Goal: Task Accomplishment & Management: Use online tool/utility

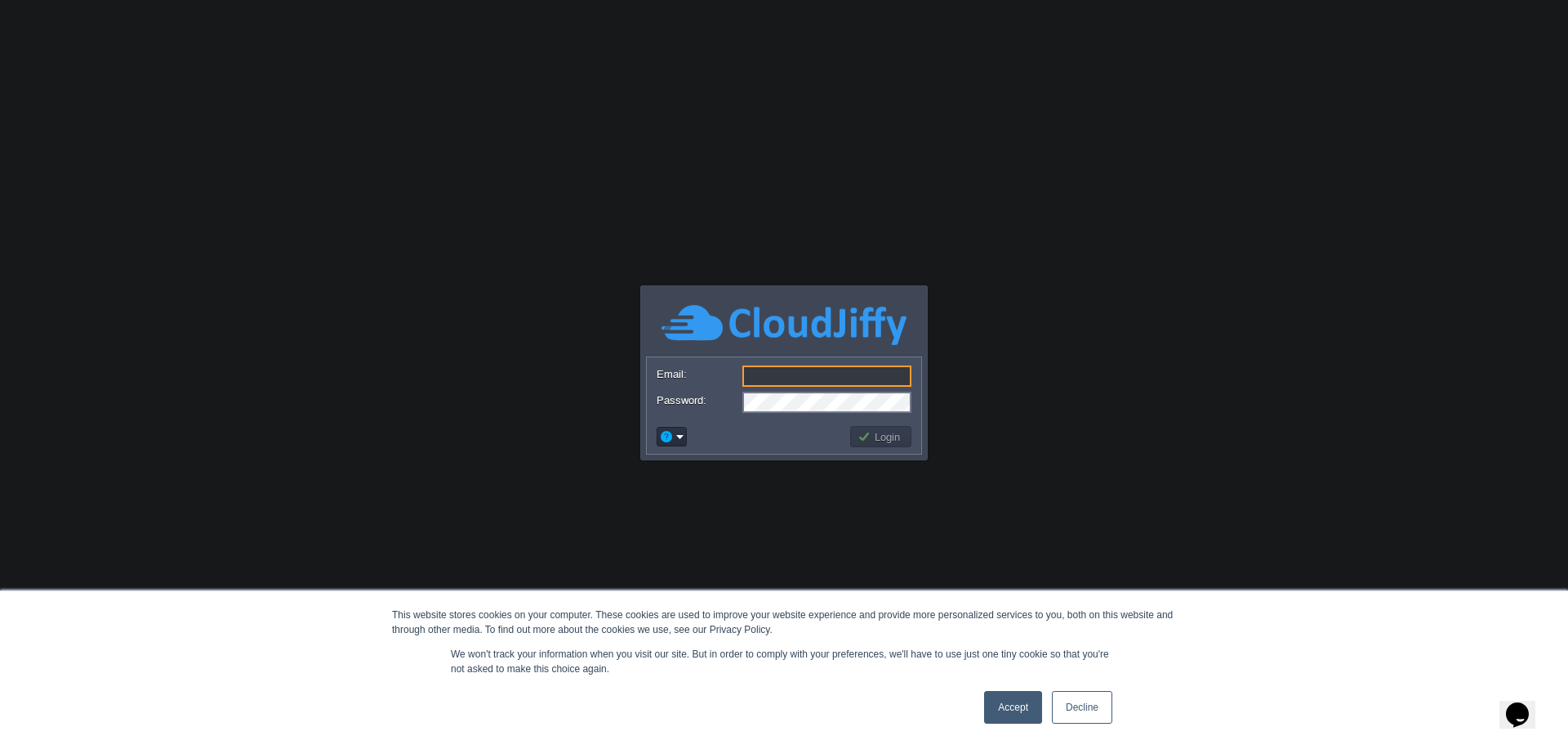
type input "[PERSON_NAME][EMAIL_ADDRESS][DOMAIN_NAME]"
click at [1085, 711] on link "Decline" at bounding box center [1082, 707] width 60 height 32
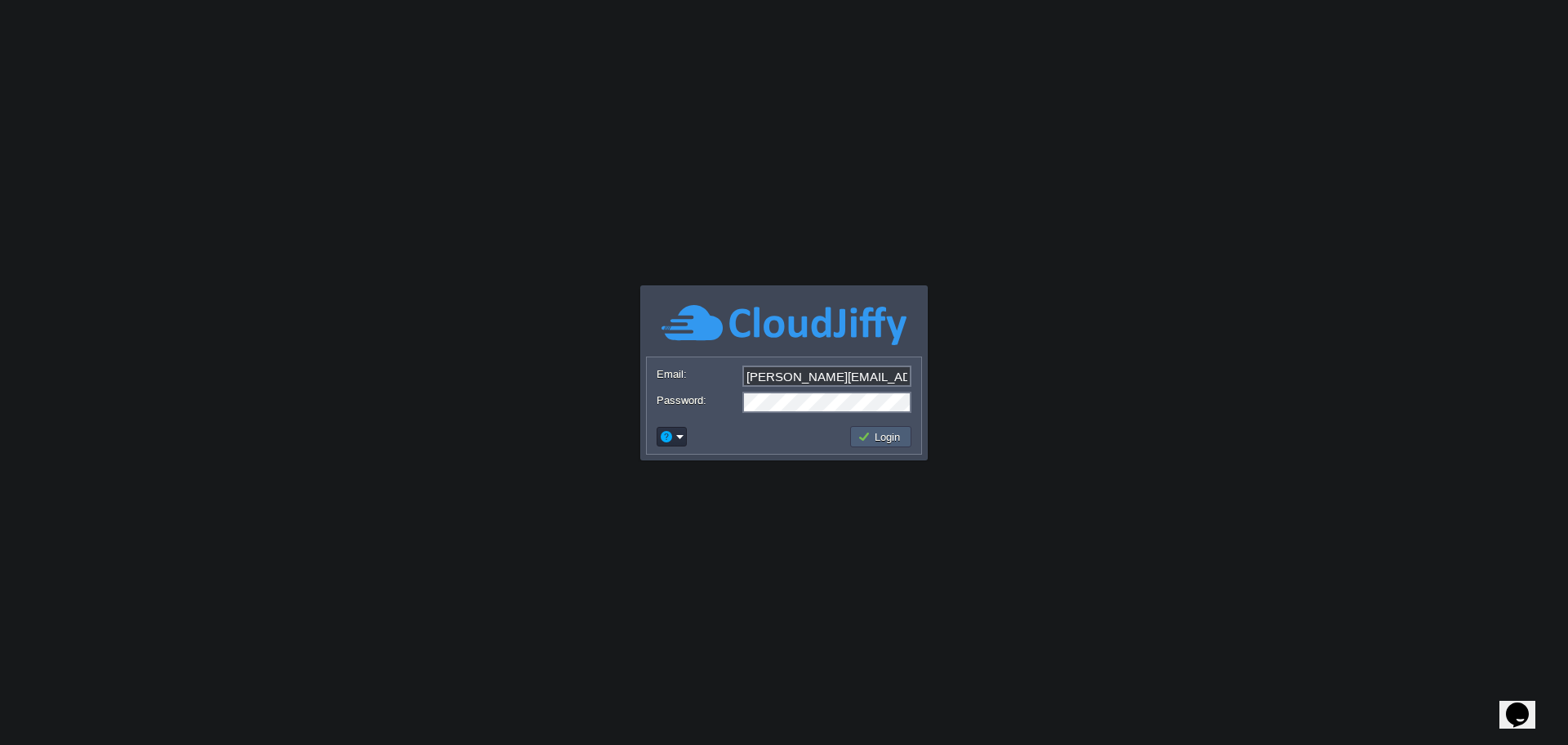
click at [889, 438] on button "Login" at bounding box center [881, 436] width 48 height 14
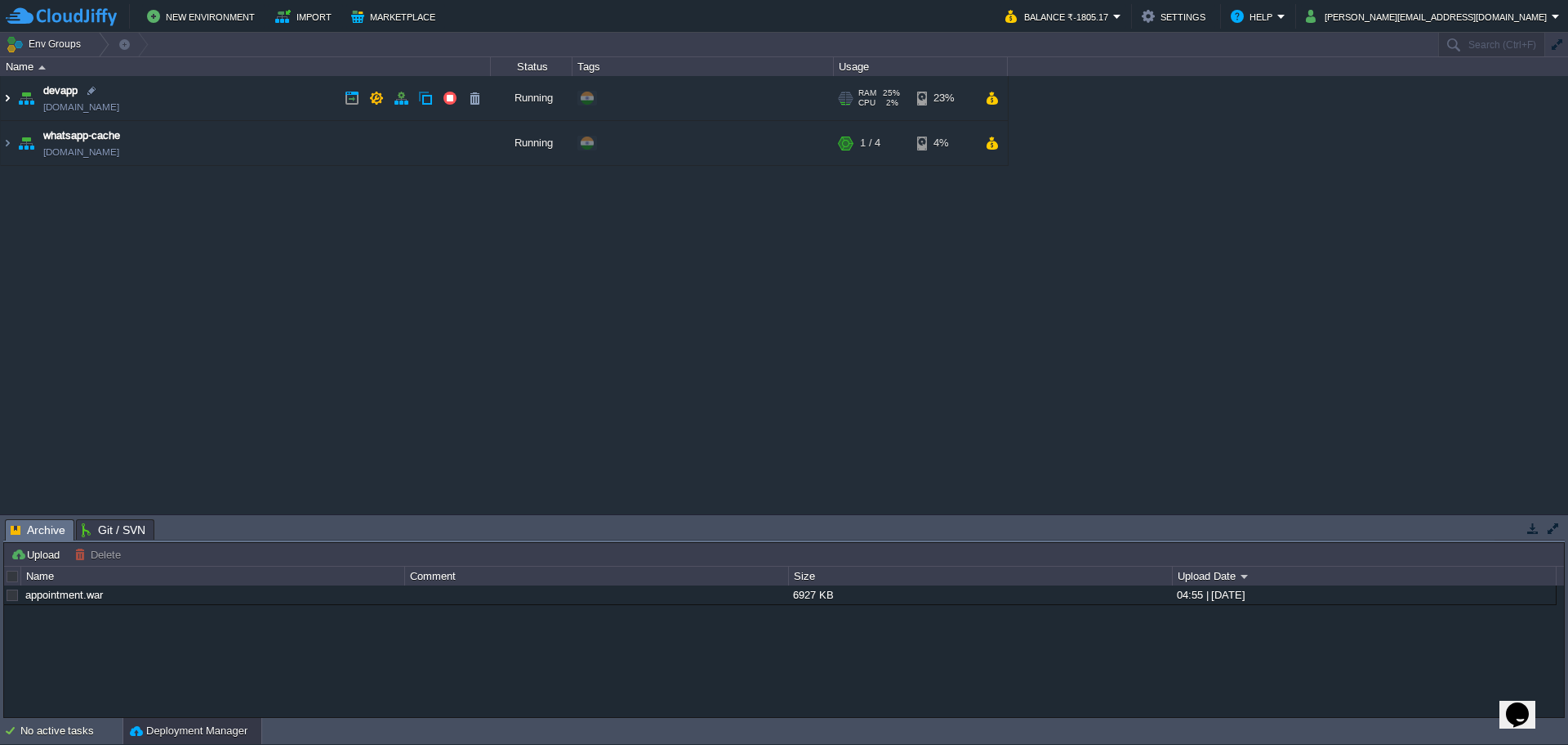
click at [9, 103] on img at bounding box center [7, 98] width 13 height 44
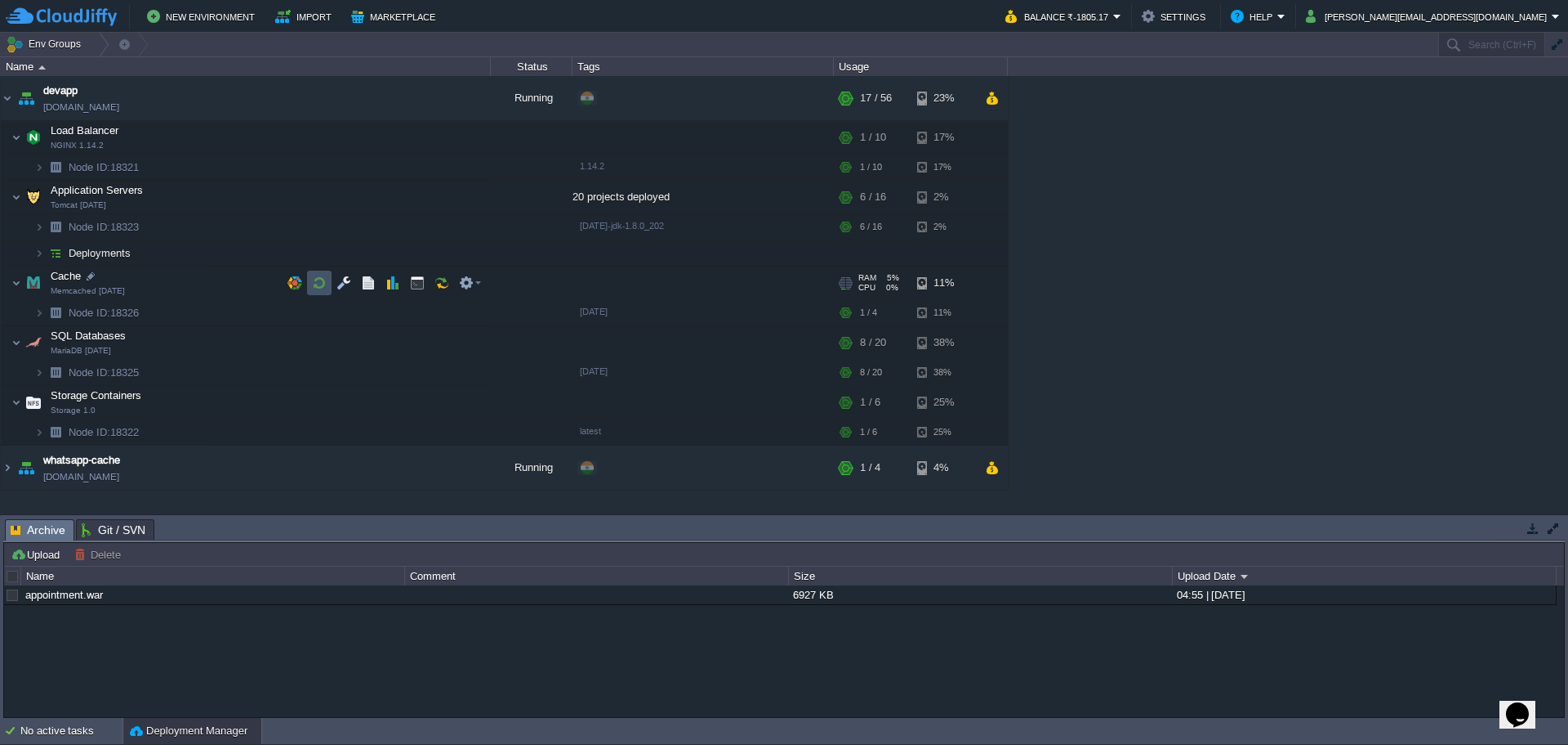
click at [323, 291] on button "button" at bounding box center [319, 282] width 14 height 14
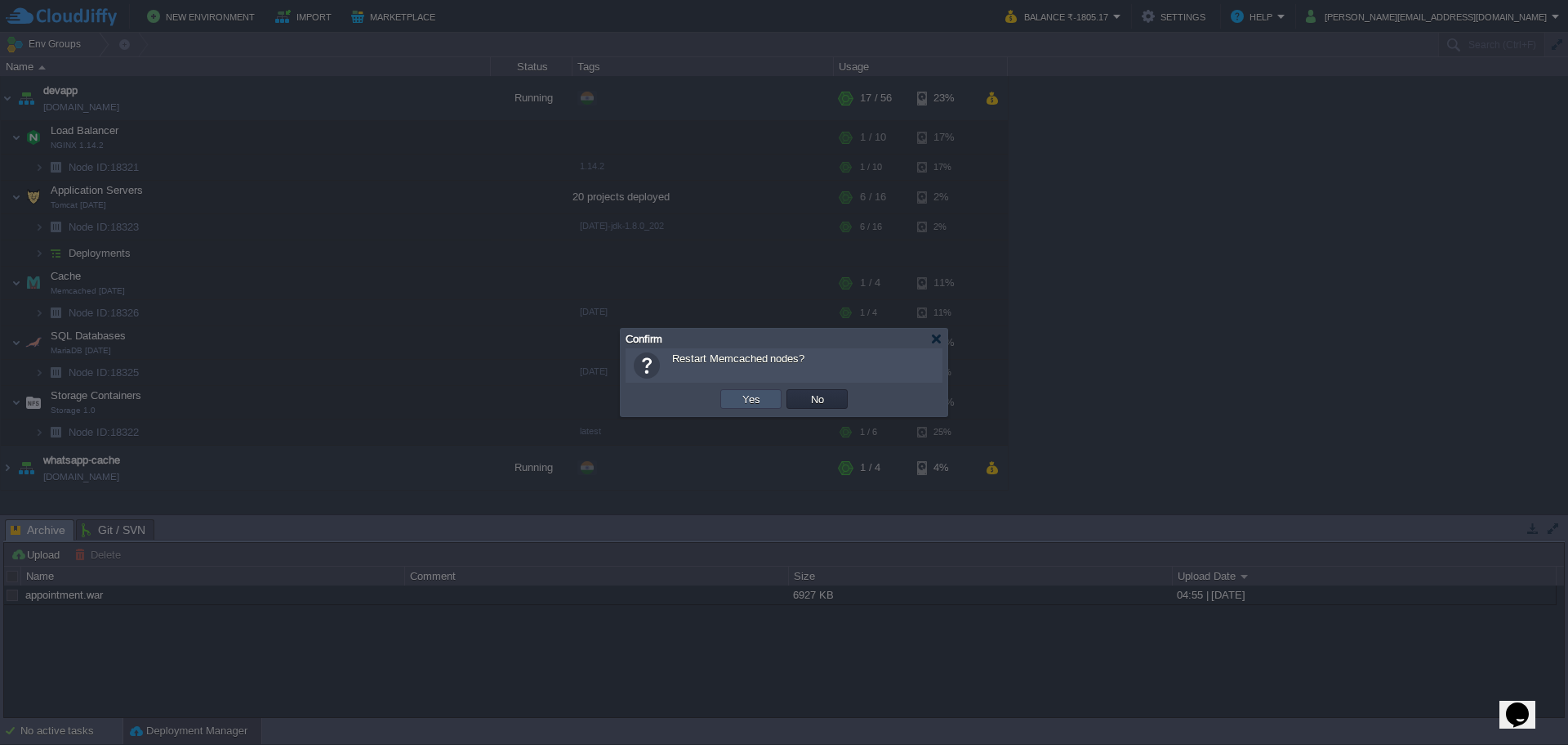
click at [751, 396] on button "Yes" at bounding box center [751, 398] width 28 height 14
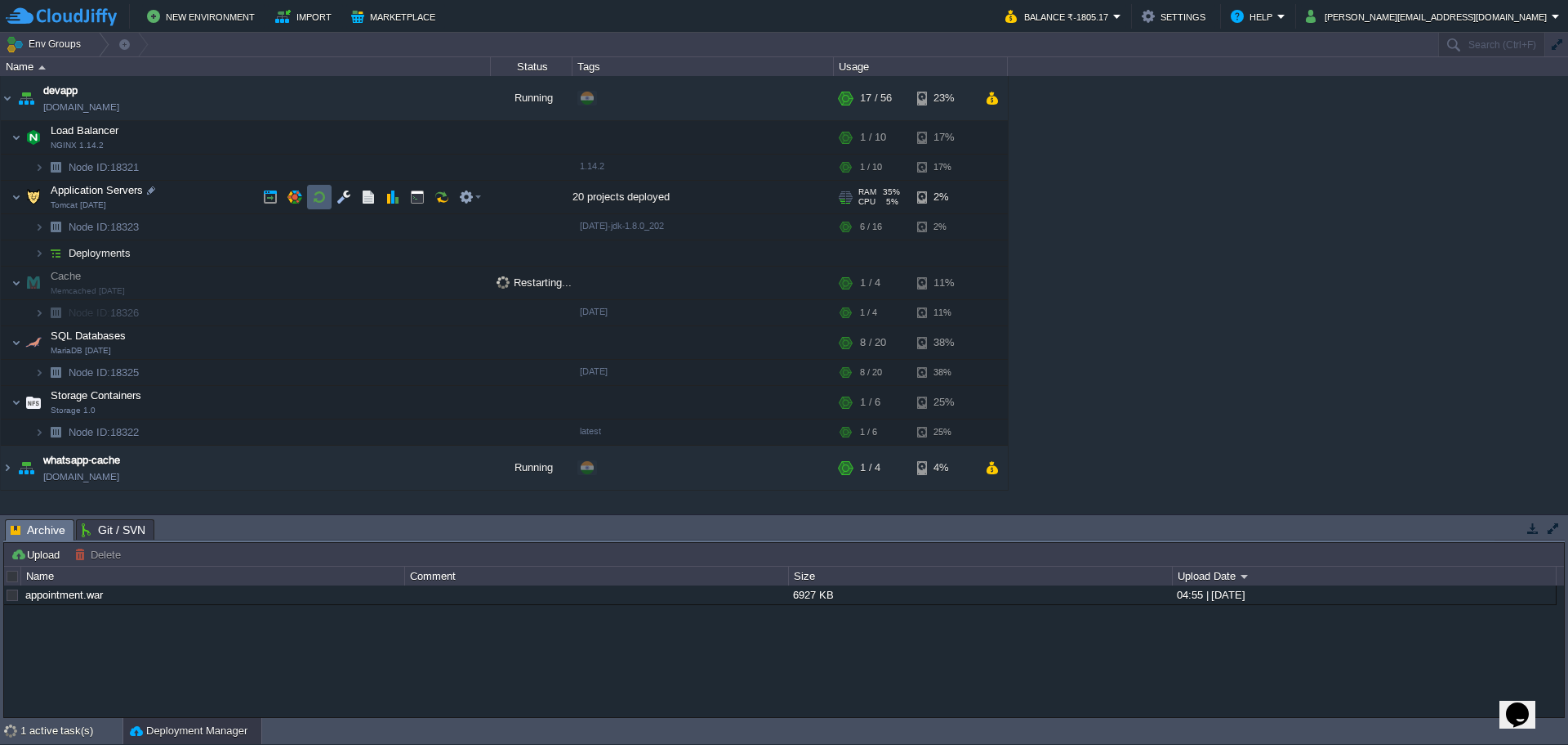
click at [316, 200] on button "button" at bounding box center [319, 196] width 14 height 14
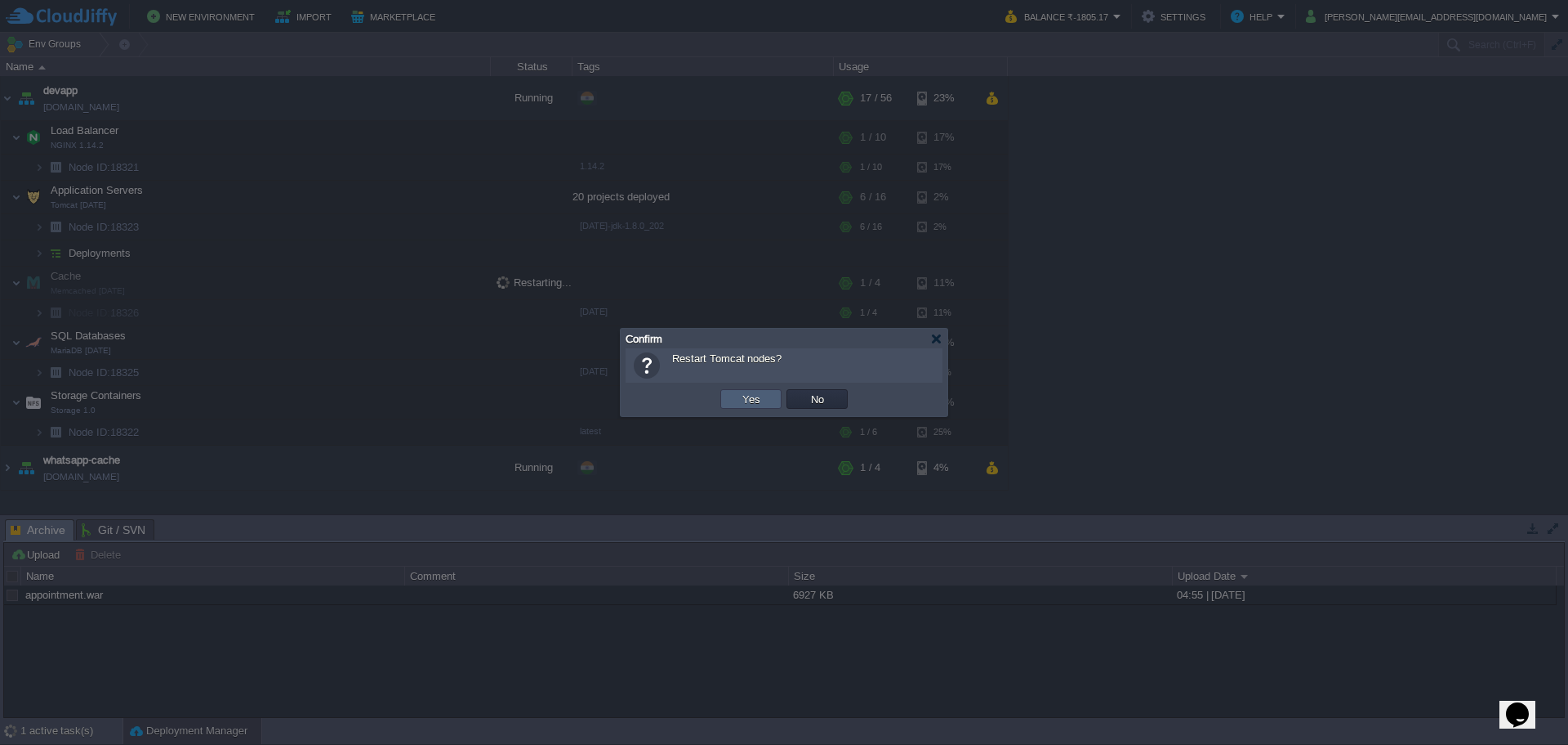
click at [751, 403] on button "Yes" at bounding box center [751, 398] width 28 height 14
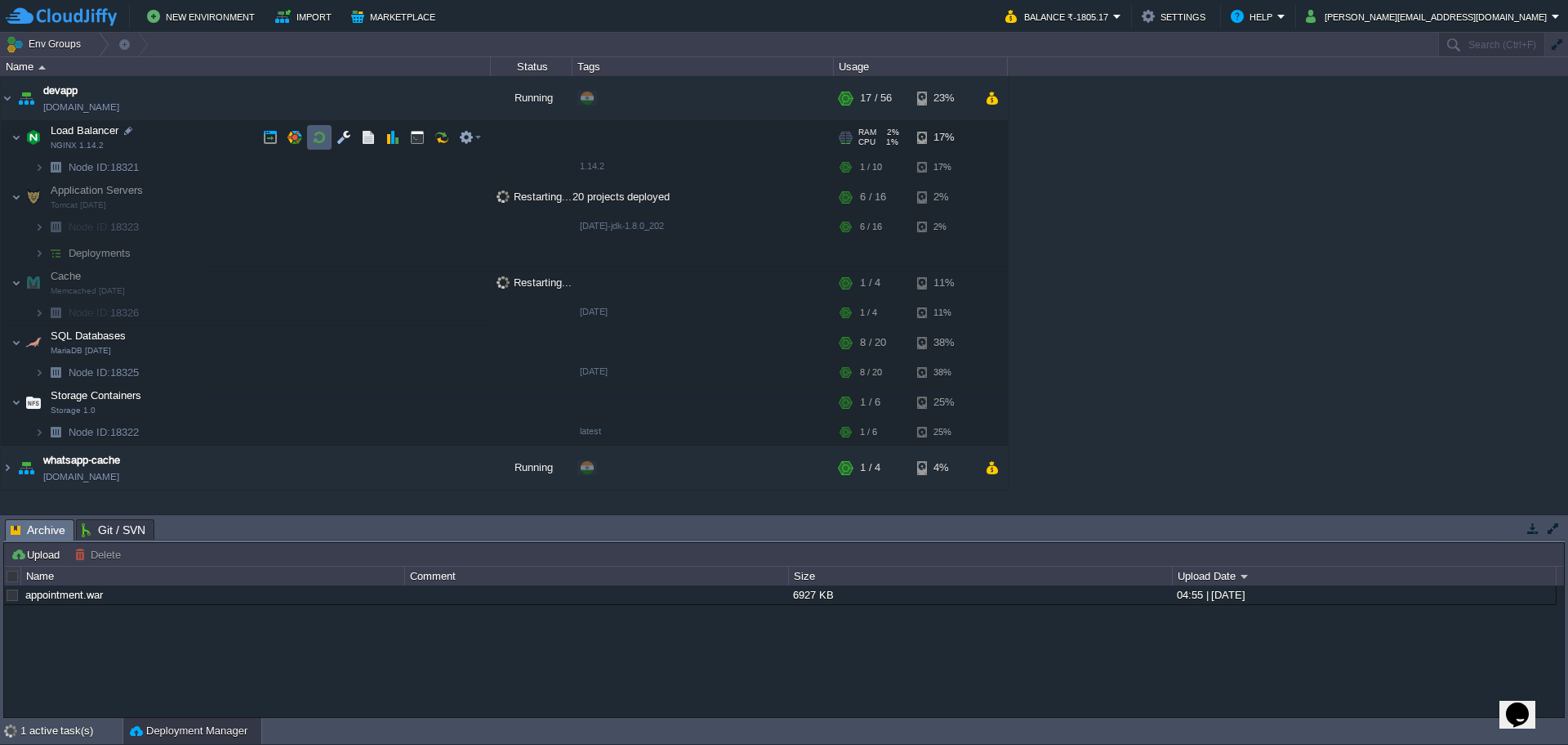
click at [317, 142] on button "button" at bounding box center [319, 137] width 14 height 14
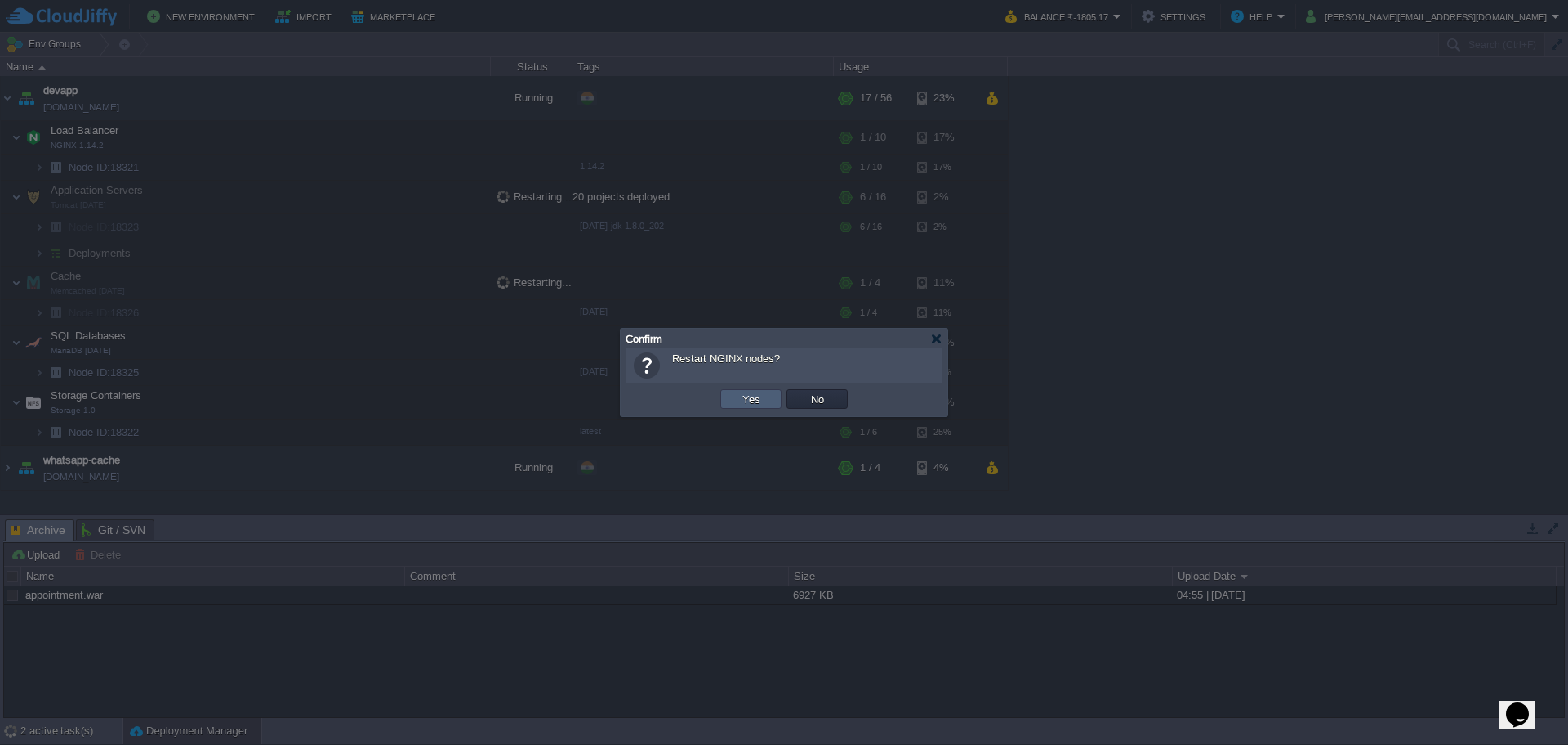
click at [767, 399] on td "Yes" at bounding box center [751, 398] width 61 height 20
